Goal: Check status: Check status

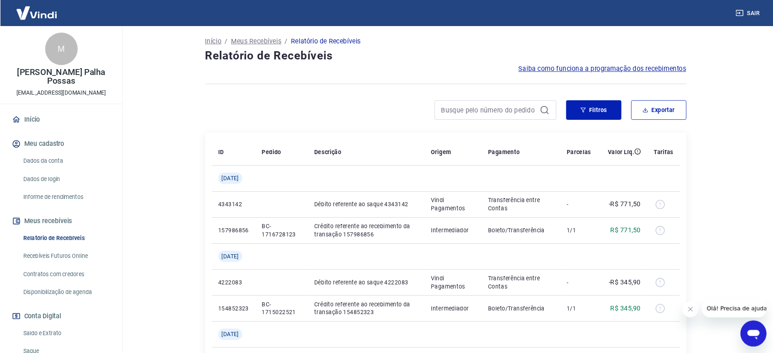
scroll to position [46, 0]
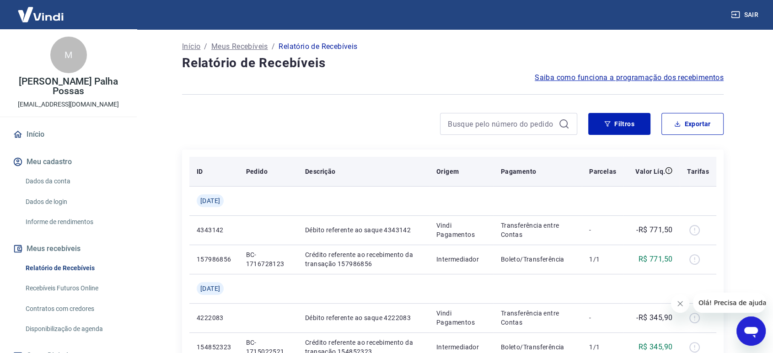
click at [370, 164] on th "Descrição" at bounding box center [363, 171] width 131 height 29
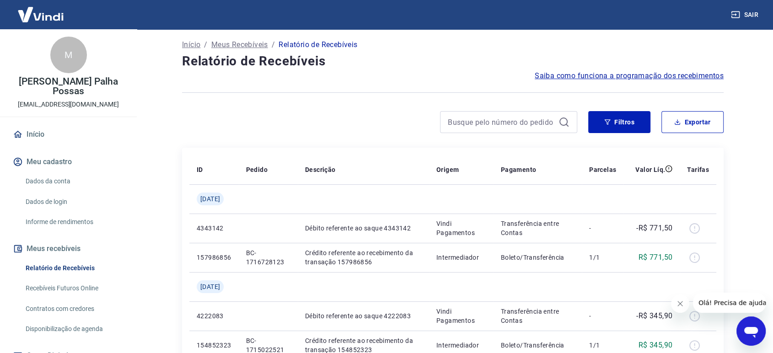
scroll to position [0, 0]
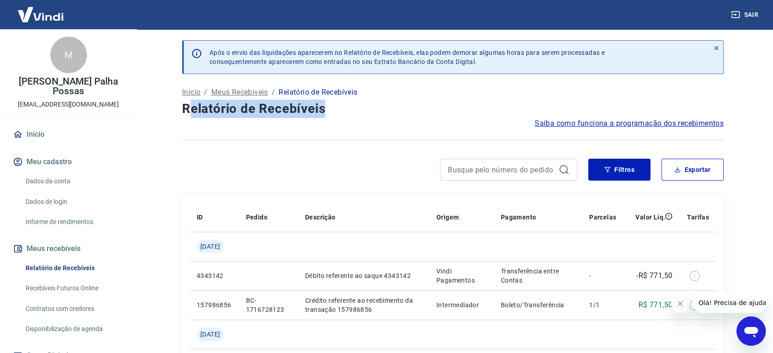
drag, startPoint x: 194, startPoint y: 108, endPoint x: 349, endPoint y: 113, distance: 155.1
click at [349, 113] on h4 "Relatório de Recebíveis" at bounding box center [453, 109] width 542 height 18
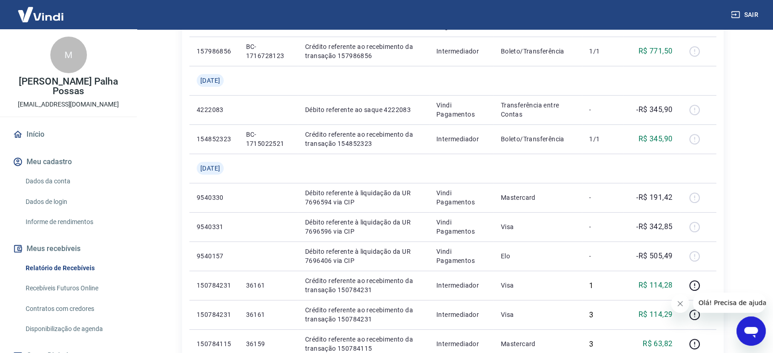
scroll to position [51, 0]
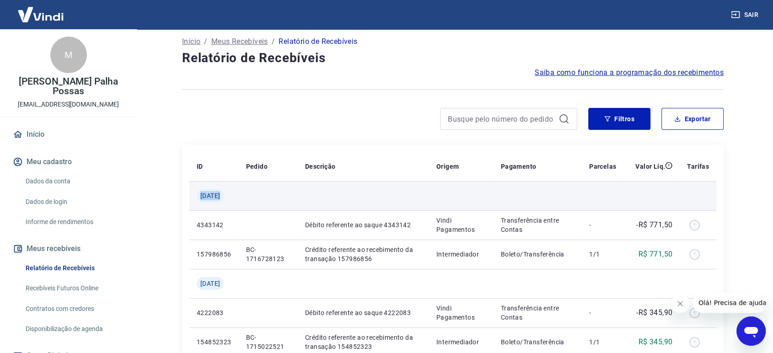
drag, startPoint x: 201, startPoint y: 197, endPoint x: 257, endPoint y: 195, distance: 55.4
click at [257, 197] on tr "[DATE]" at bounding box center [452, 195] width 527 height 29
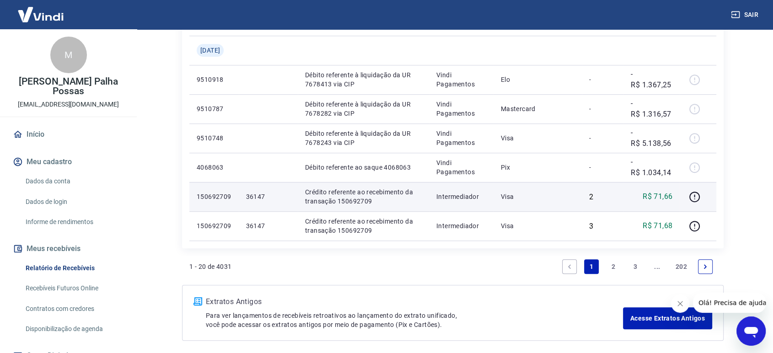
scroll to position [711, 0]
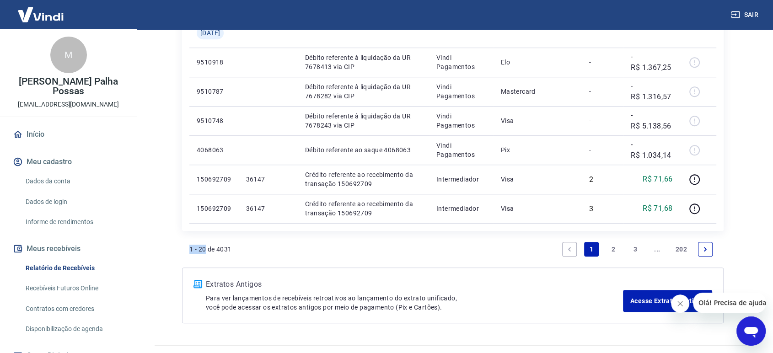
drag, startPoint x: 189, startPoint y: 248, endPoint x: 205, endPoint y: 249, distance: 15.6
click at [205, 249] on p "1 - 20 de 4031" at bounding box center [210, 249] width 43 height 9
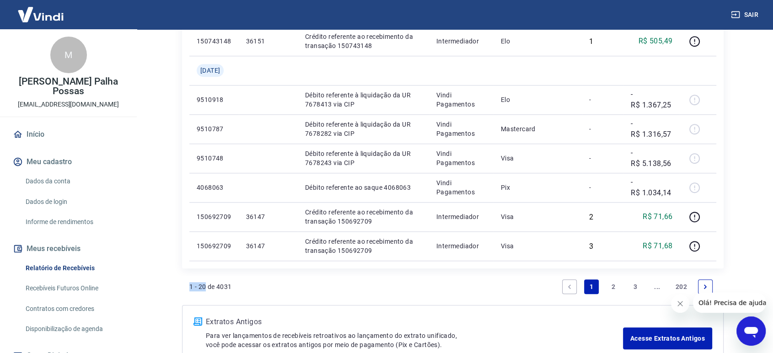
scroll to position [731, 0]
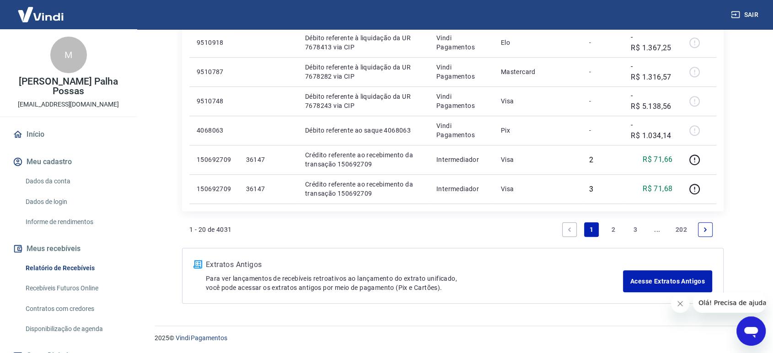
click at [213, 230] on p "1 - 20 de 4031" at bounding box center [210, 229] width 43 height 9
drag, startPoint x: 216, startPoint y: 227, endPoint x: 249, endPoint y: 228, distance: 32.9
click at [249, 228] on div "1 - 20 de 4031 1 2 3 ... 202" at bounding box center [452, 230] width 527 height 22
click at [680, 228] on link "202" at bounding box center [681, 229] width 19 height 15
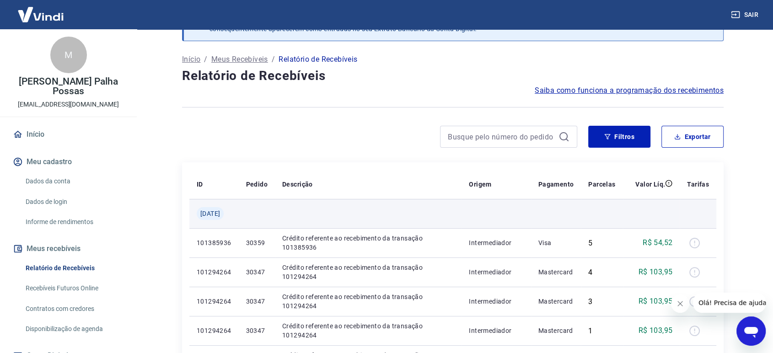
scroll to position [51, 0]
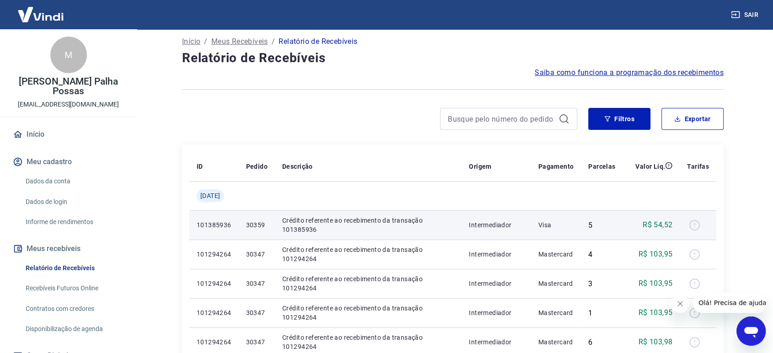
click at [694, 226] on div at bounding box center [698, 225] width 22 height 15
click at [658, 226] on p "R$ 54,52" at bounding box center [658, 225] width 30 height 11
click at [511, 224] on p "Intermediador" at bounding box center [496, 224] width 55 height 9
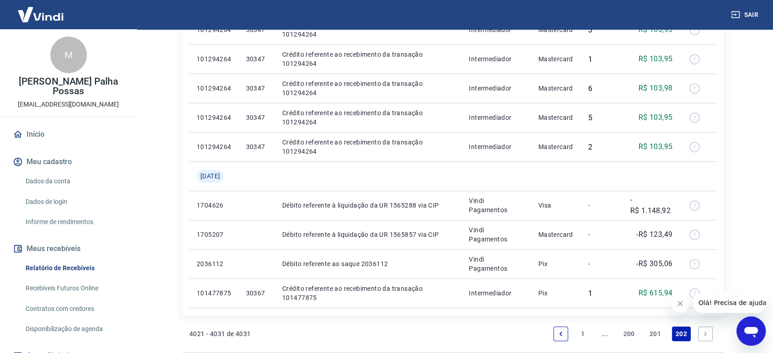
scroll to position [406, 0]
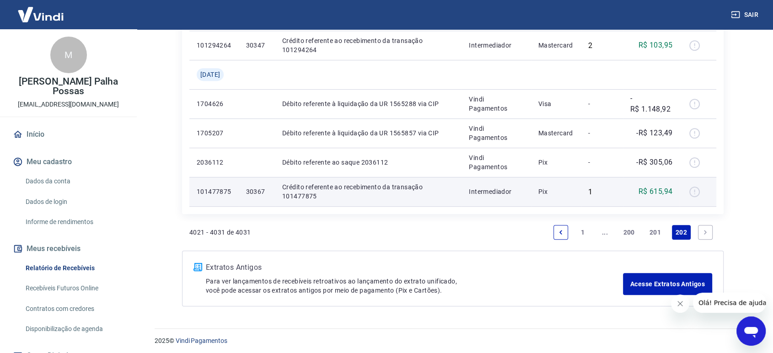
click at [227, 191] on p "101477875" at bounding box center [214, 191] width 35 height 9
click at [309, 187] on p "Crédito referente ao recebimento da transação 101477875" at bounding box center [368, 191] width 172 height 18
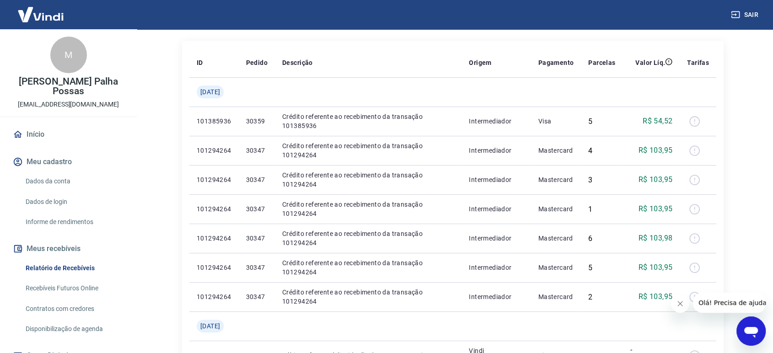
scroll to position [0, 0]
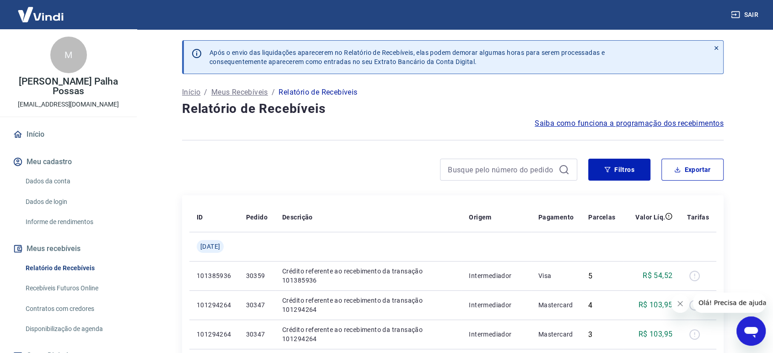
click at [239, 92] on p "Meus Recebíveis" at bounding box center [239, 92] width 57 height 11
